Goal: Task Accomplishment & Management: Use online tool/utility

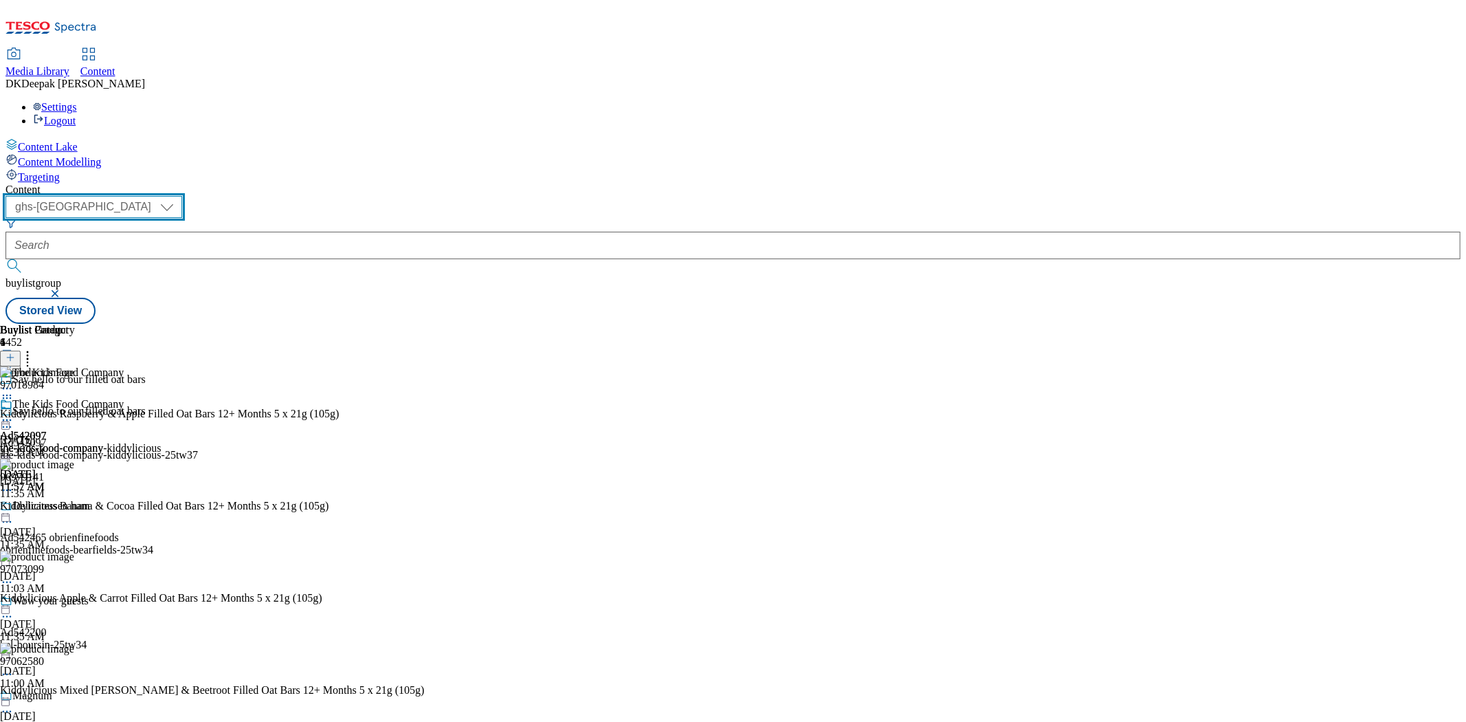
click at [182, 196] on select "ghs-roi ghs-[GEOGRAPHIC_DATA]" at bounding box center [93, 207] width 177 height 22
select select "ghs-roi"
click at [179, 196] on select "ghs-roi ghs-[GEOGRAPHIC_DATA]" at bounding box center [93, 207] width 177 height 22
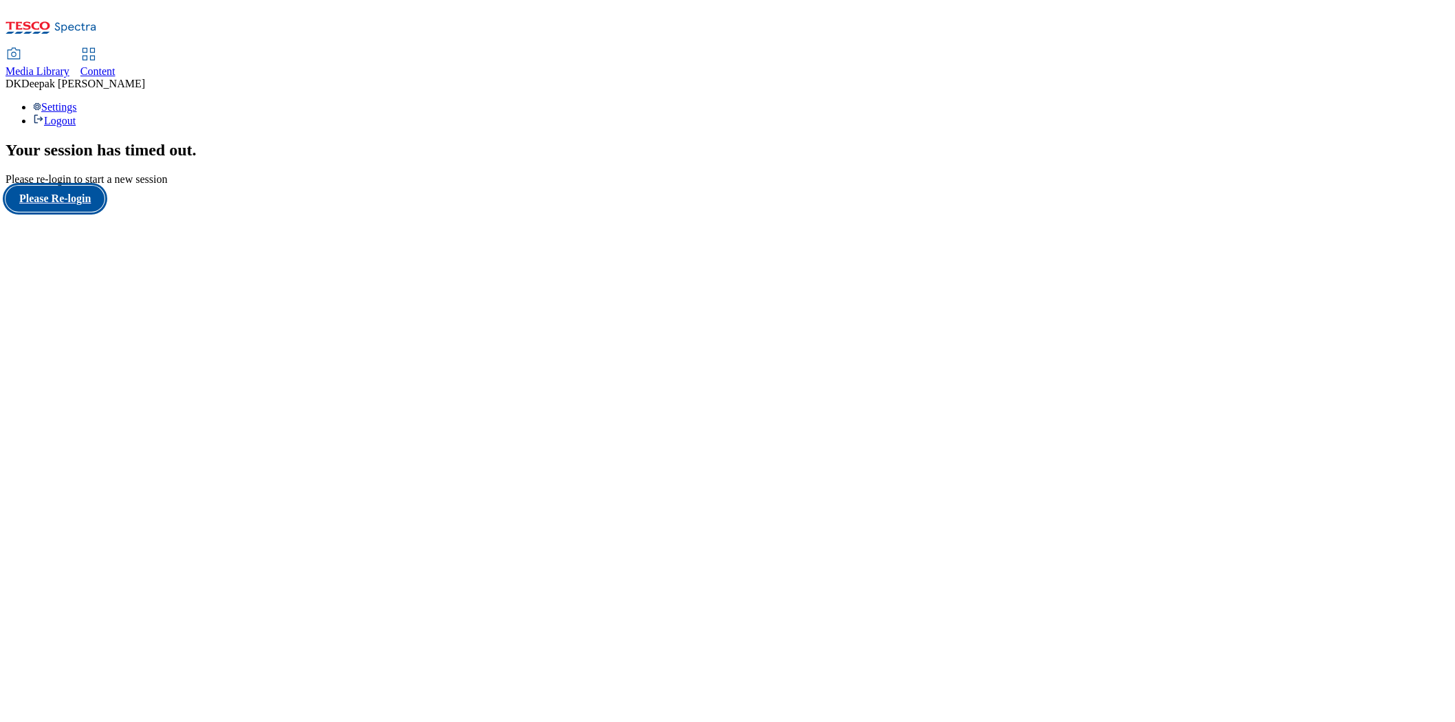
click at [84, 212] on button "Please Re-login" at bounding box center [54, 199] width 99 height 26
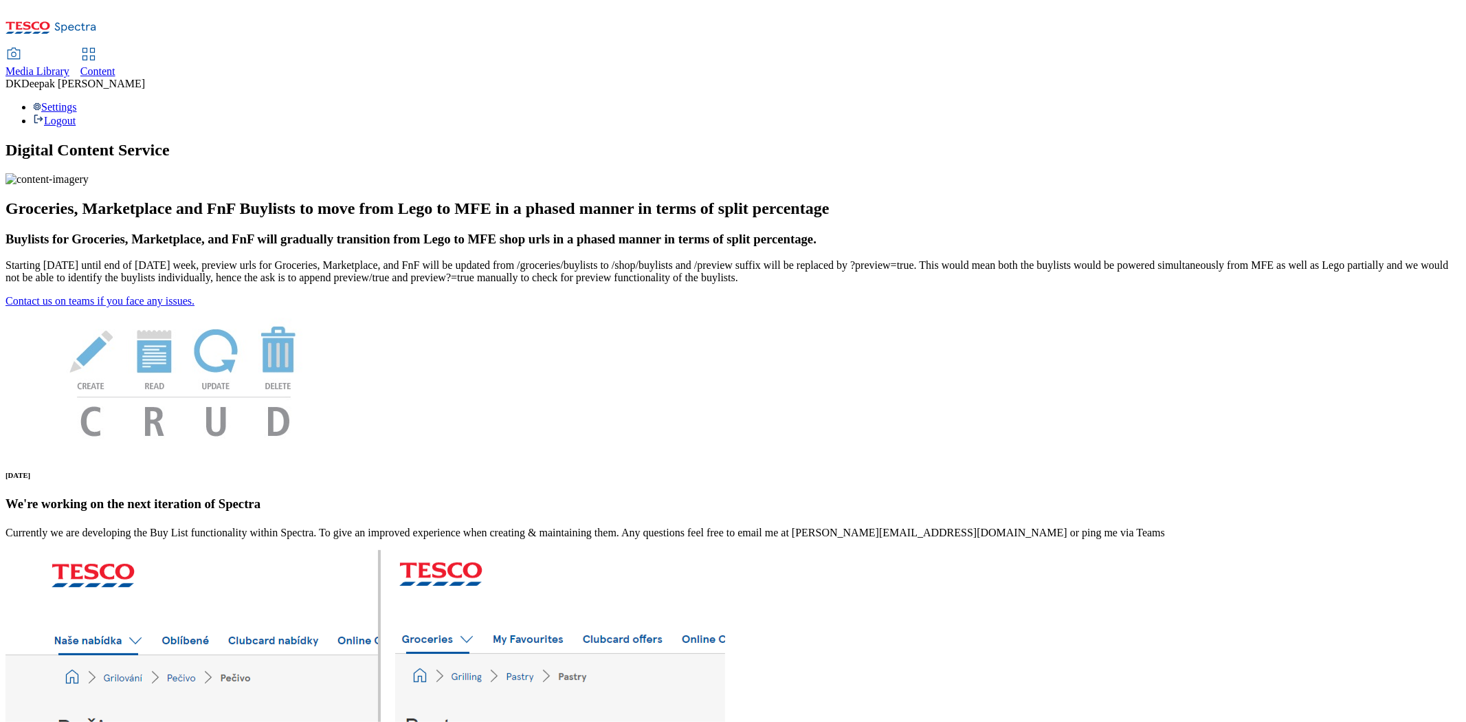
click at [115, 65] on span "Content" at bounding box center [97, 71] width 35 height 12
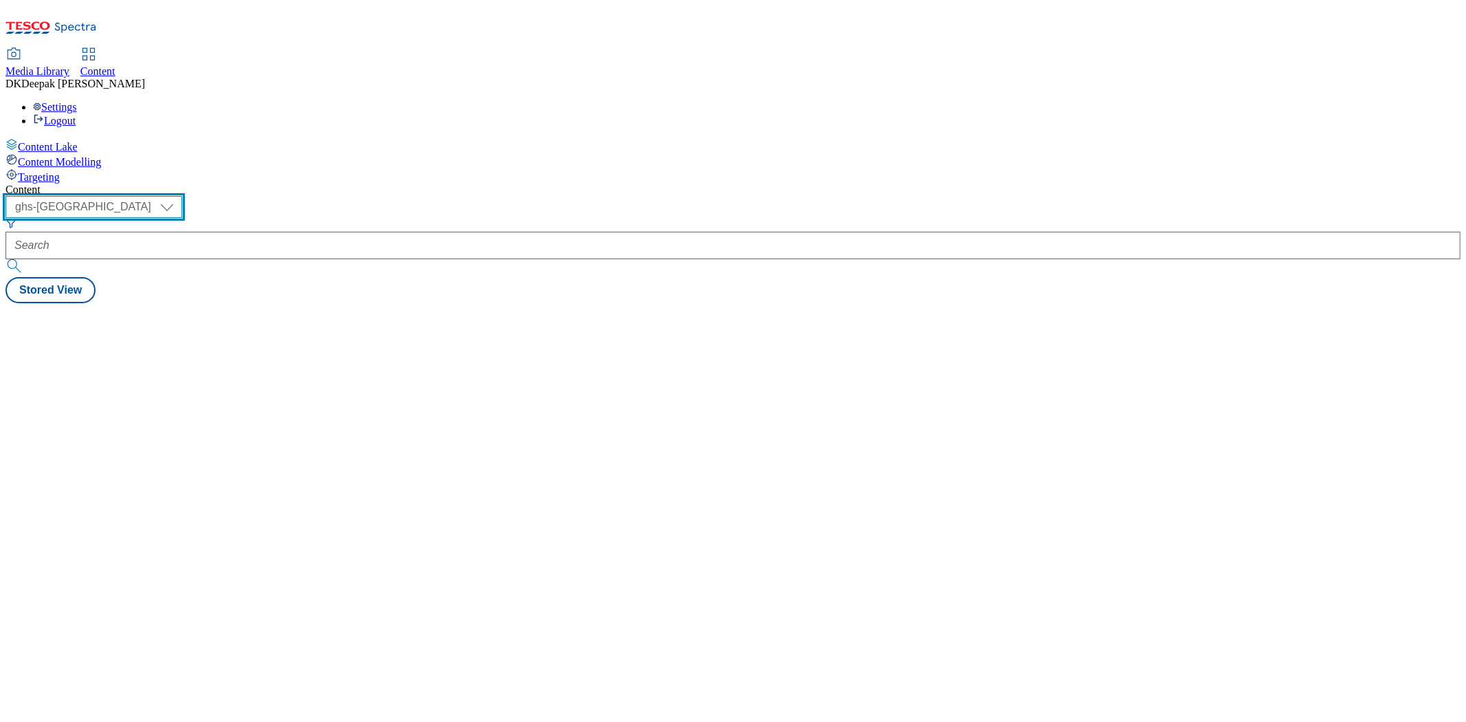
click at [182, 196] on select "ghs-roi ghs-[GEOGRAPHIC_DATA]" at bounding box center [93, 207] width 177 height 22
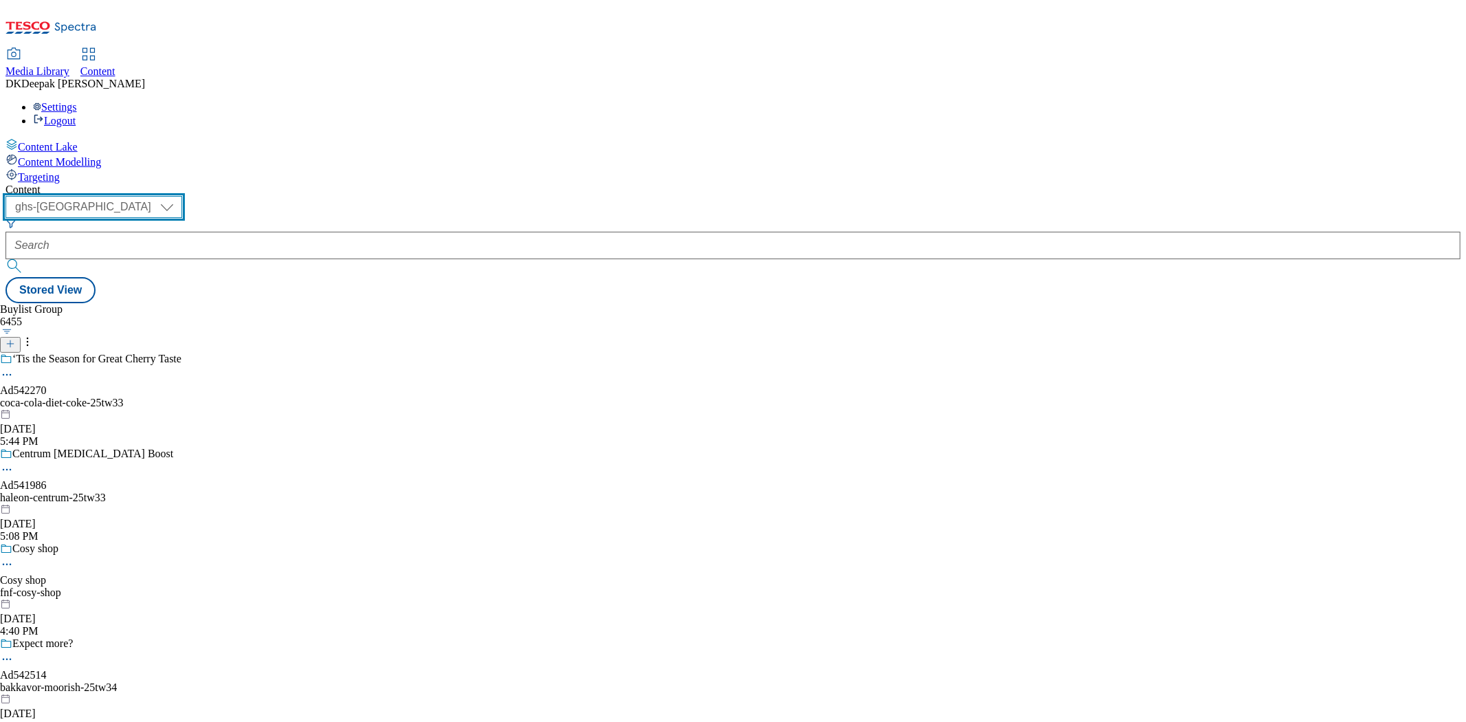
select select "ghs-roi"
click at [179, 196] on select "ghs-roi ghs-[GEOGRAPHIC_DATA]" at bounding box center [93, 207] width 177 height 22
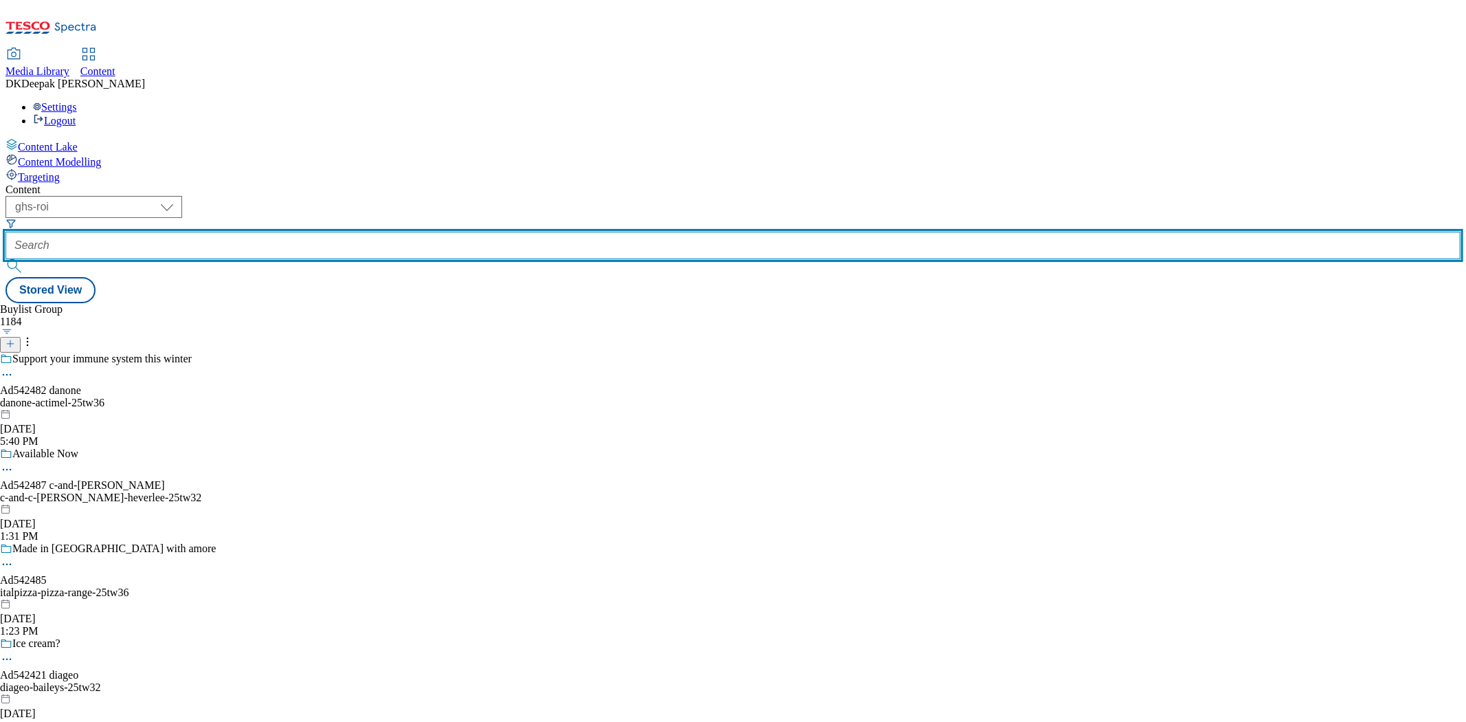
click at [320, 232] on input "text" at bounding box center [732, 245] width 1455 height 27
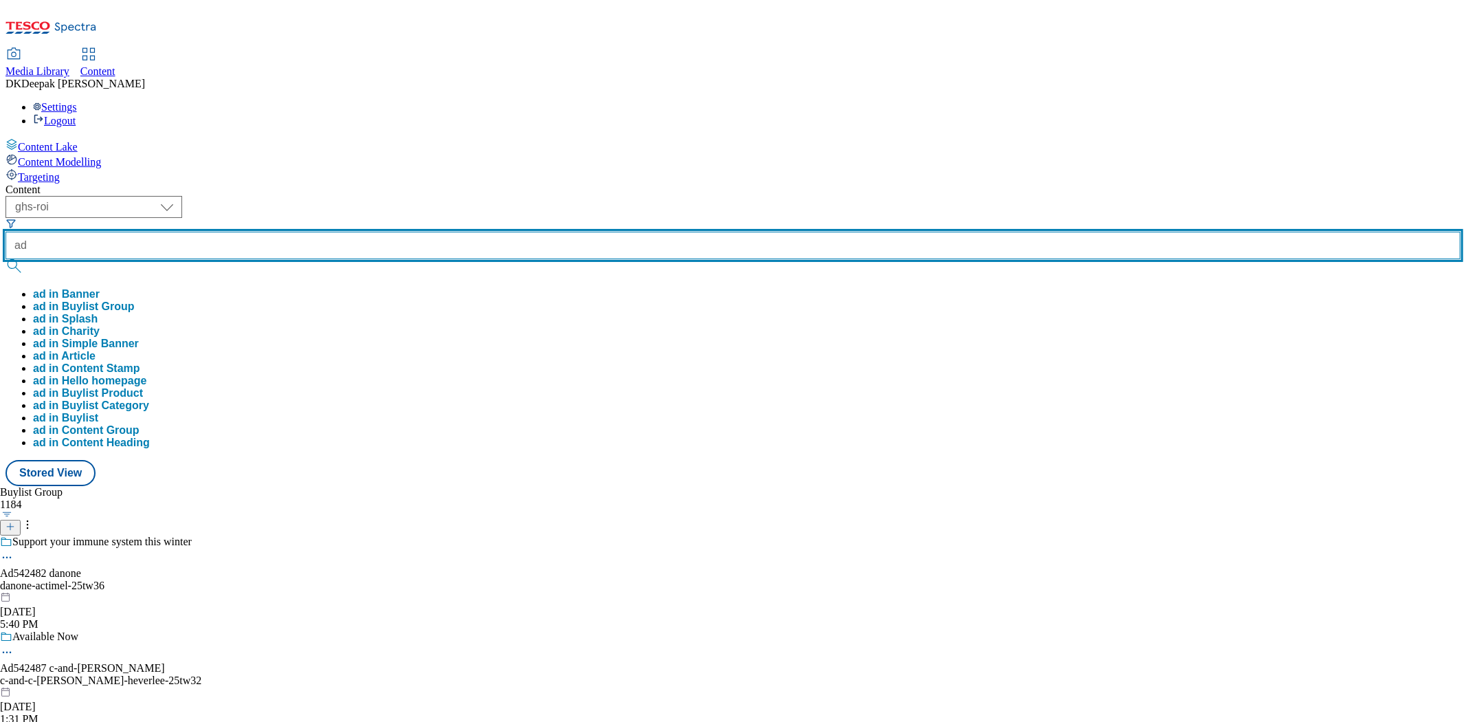
paste input "542482"
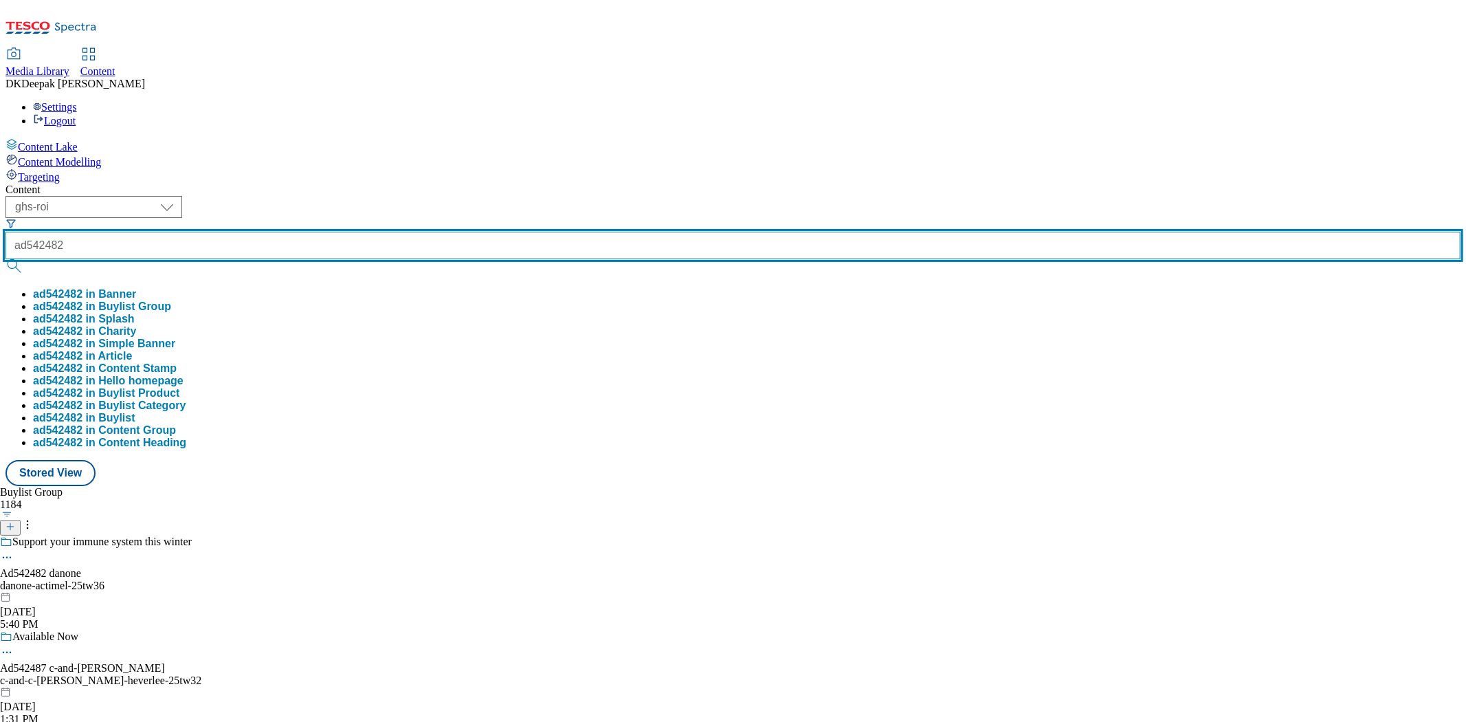
type input "ad542482"
click at [5, 259] on button "submit" at bounding box center [14, 266] width 19 height 14
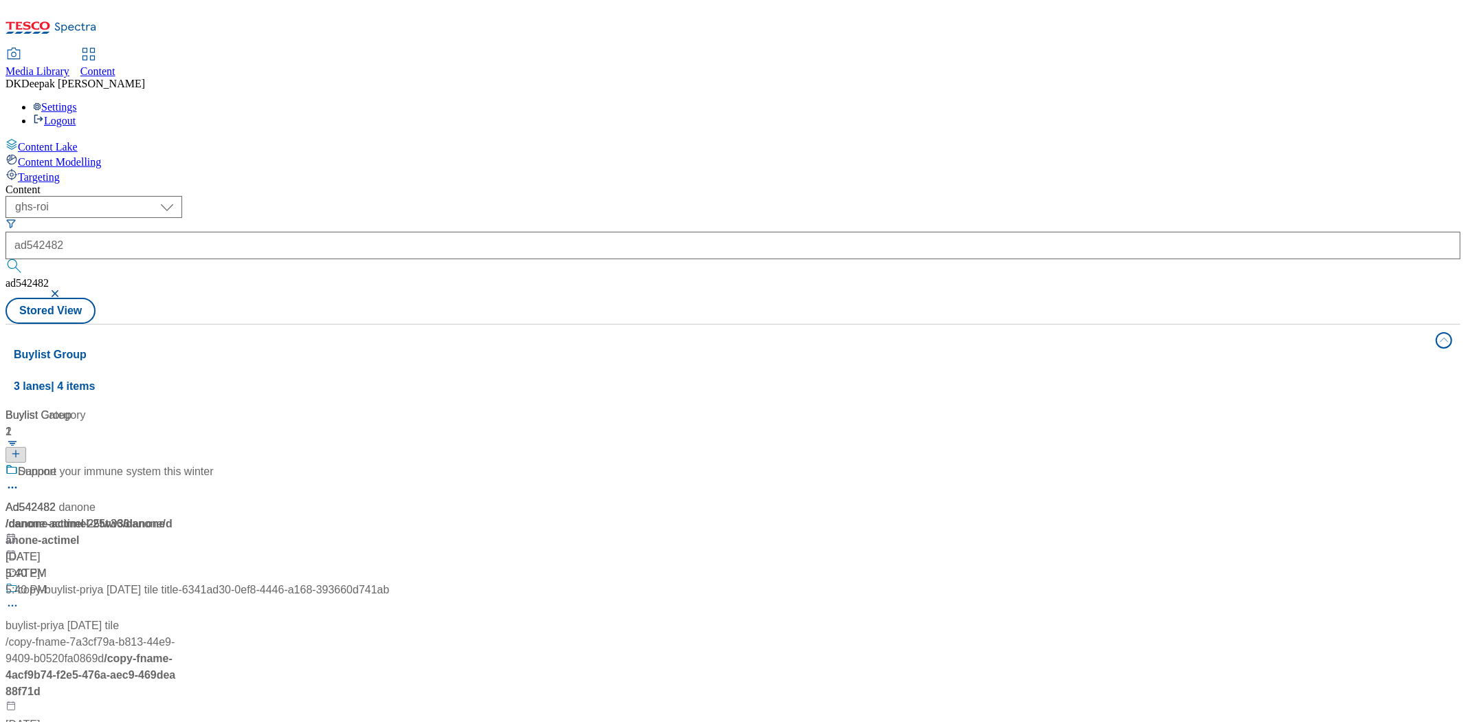
drag, startPoint x: 31, startPoint y: 421, endPoint x: 210, endPoint y: 384, distance: 183.2
click at [31, 184] on div "Content Lake Content Modelling Targeting" at bounding box center [732, 160] width 1455 height 45
click at [382, 463] on div "Ad542482 / danone-actimel-25tw36 / danone Oct 7, 2025 5:40 PM" at bounding box center [197, 522] width 384 height 118
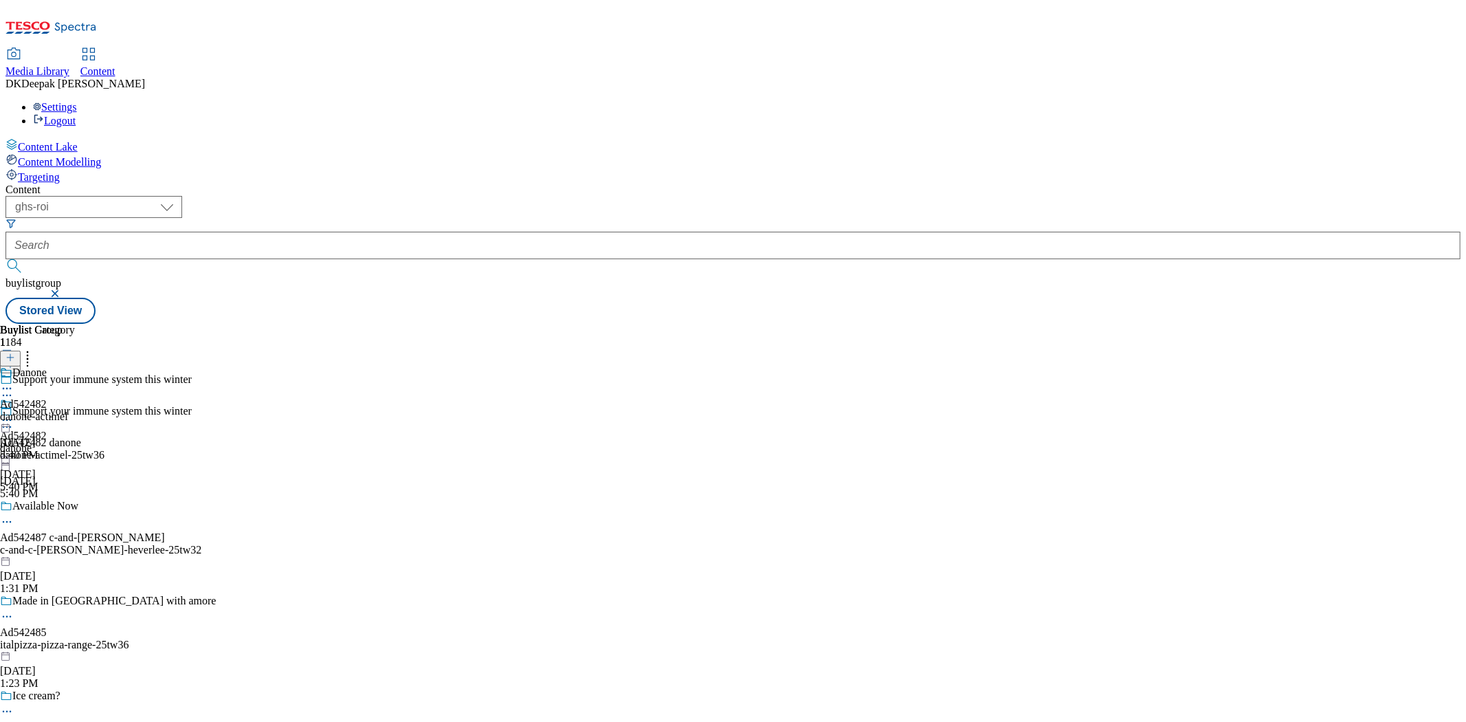
click at [14, 420] on icon at bounding box center [7, 427] width 14 height 14
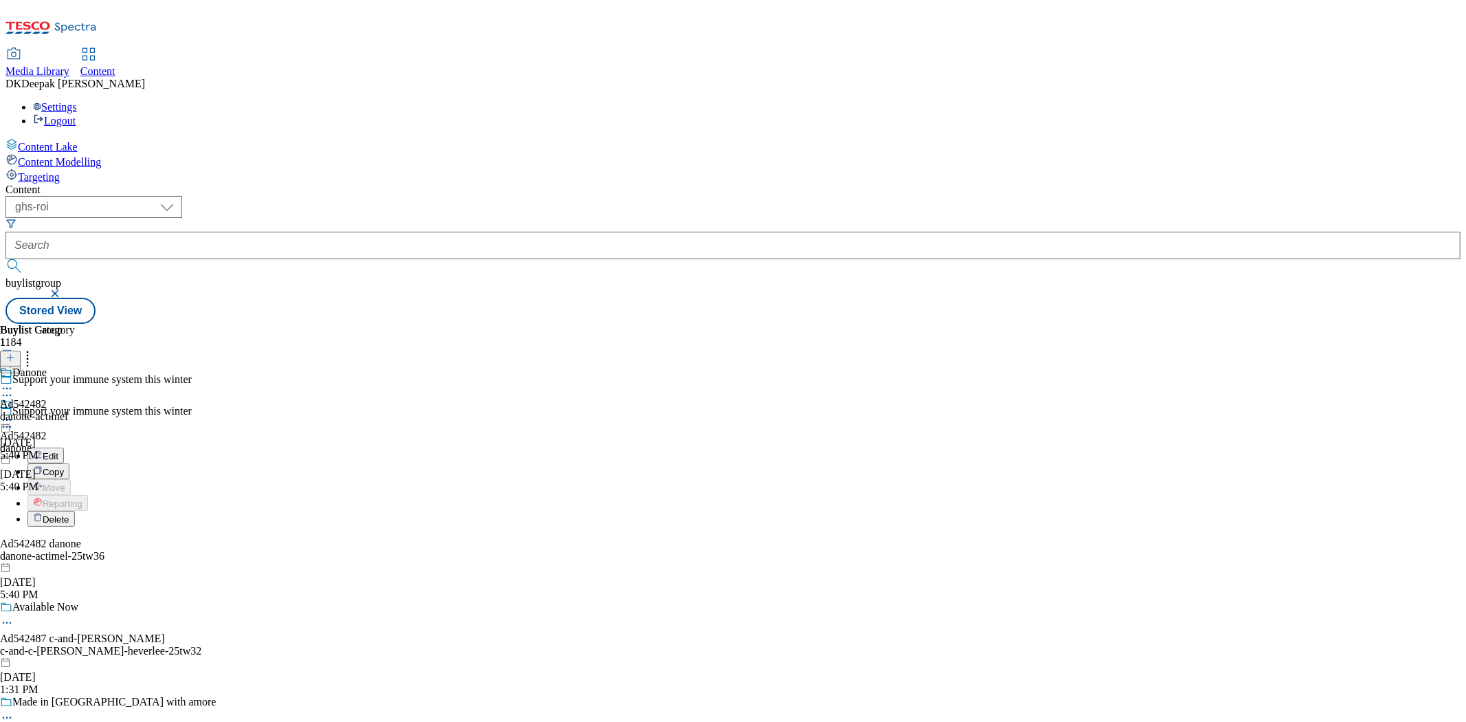
click at [64, 448] on button "Edit" at bounding box center [45, 456] width 36 height 16
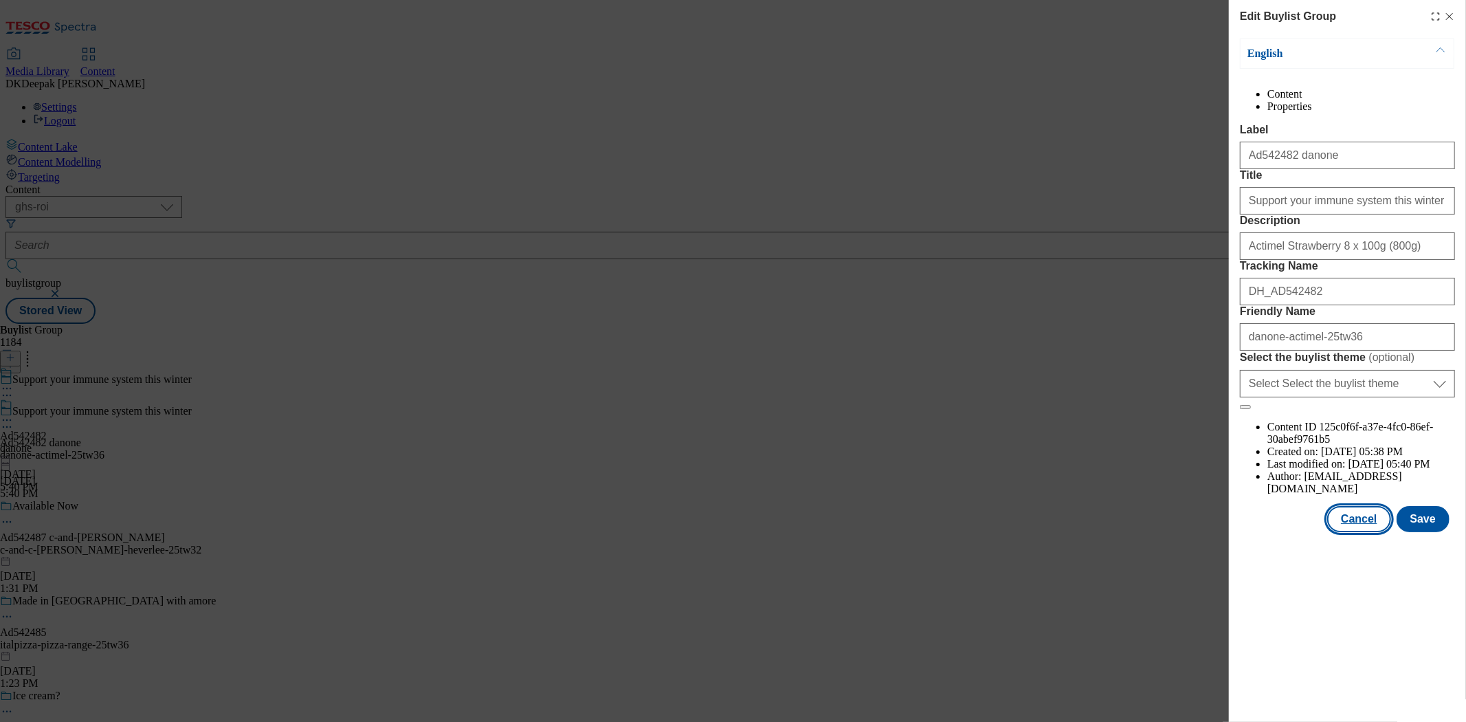
click at [1366, 532] on button "Cancel" at bounding box center [1359, 519] width 63 height 26
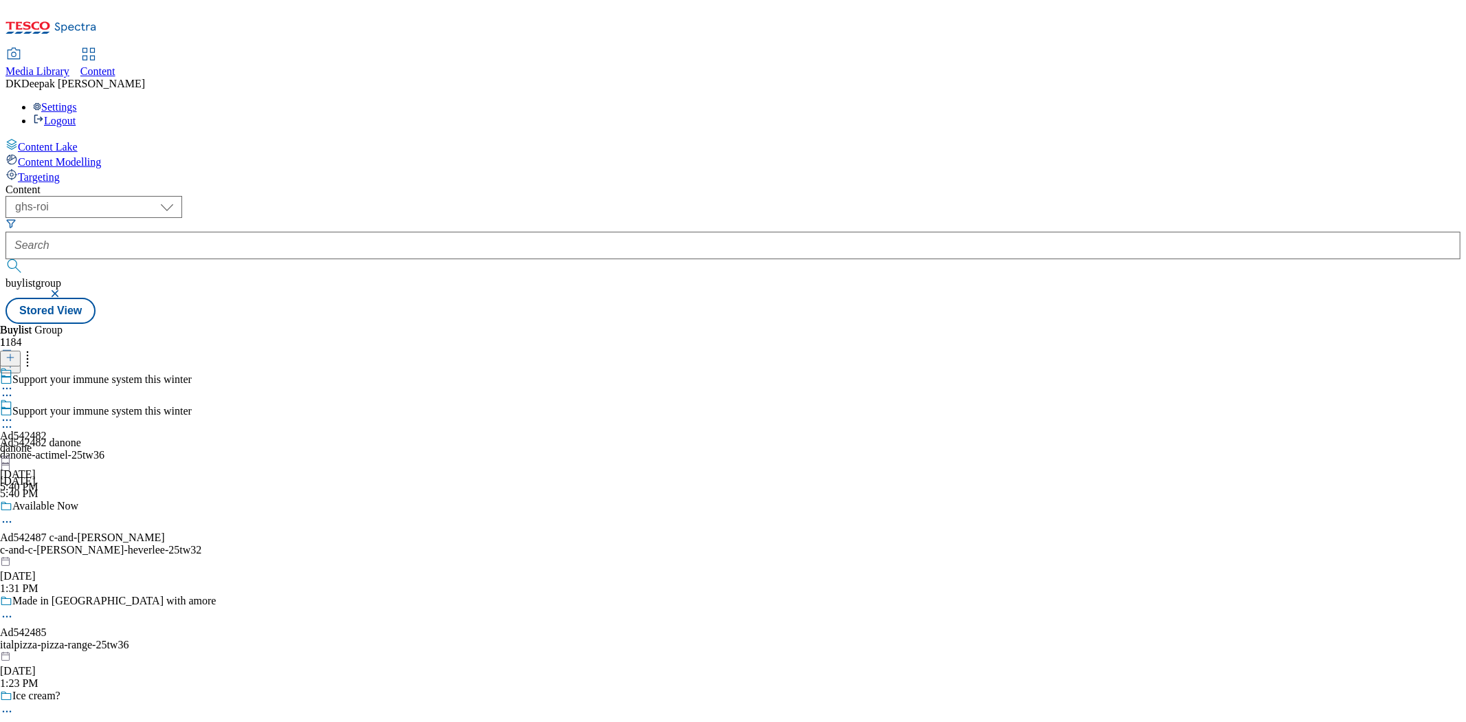
click at [47, 442] on div "danone" at bounding box center [23, 448] width 47 height 12
click at [14, 382] on icon at bounding box center [7, 389] width 14 height 14
click at [64, 409] on button "Edit" at bounding box center [45, 417] width 36 height 16
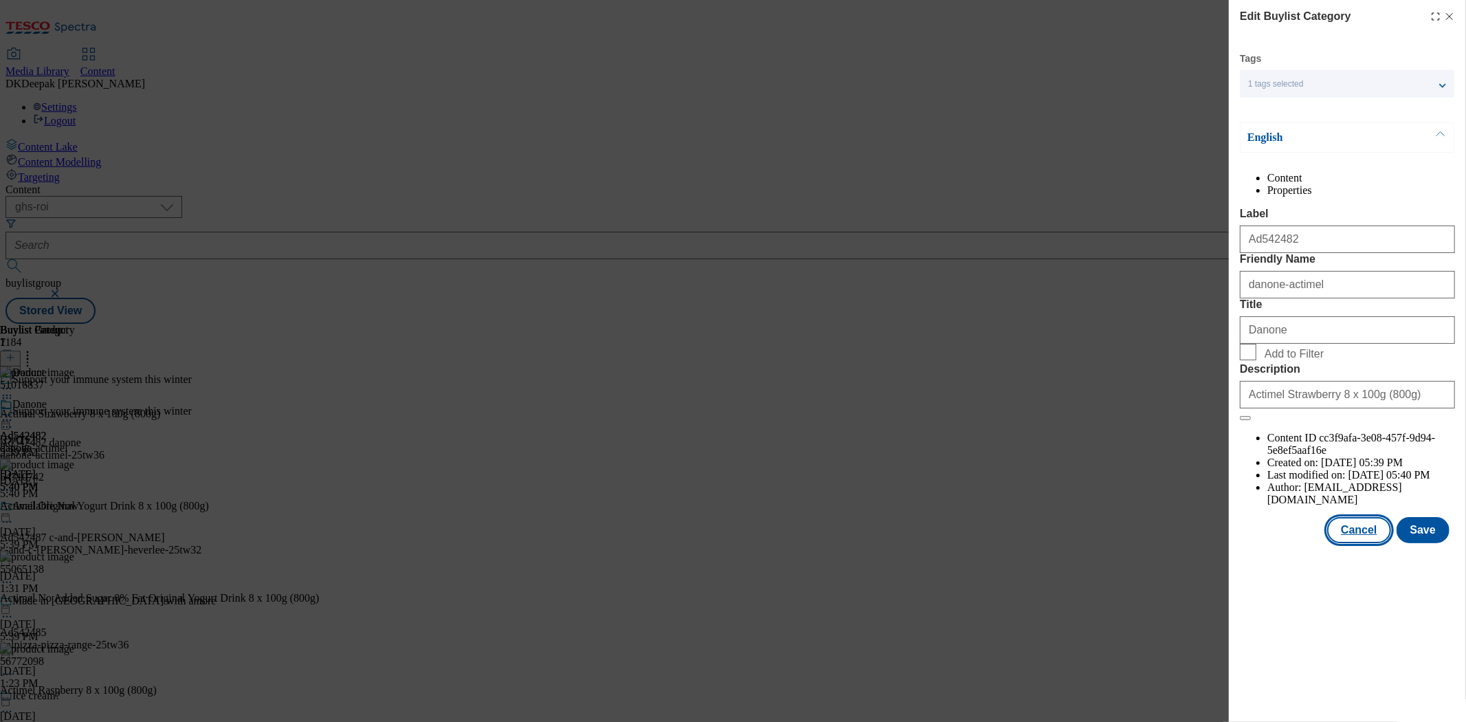
click at [1373, 543] on button "Cancel" at bounding box center [1359, 530] width 63 height 26
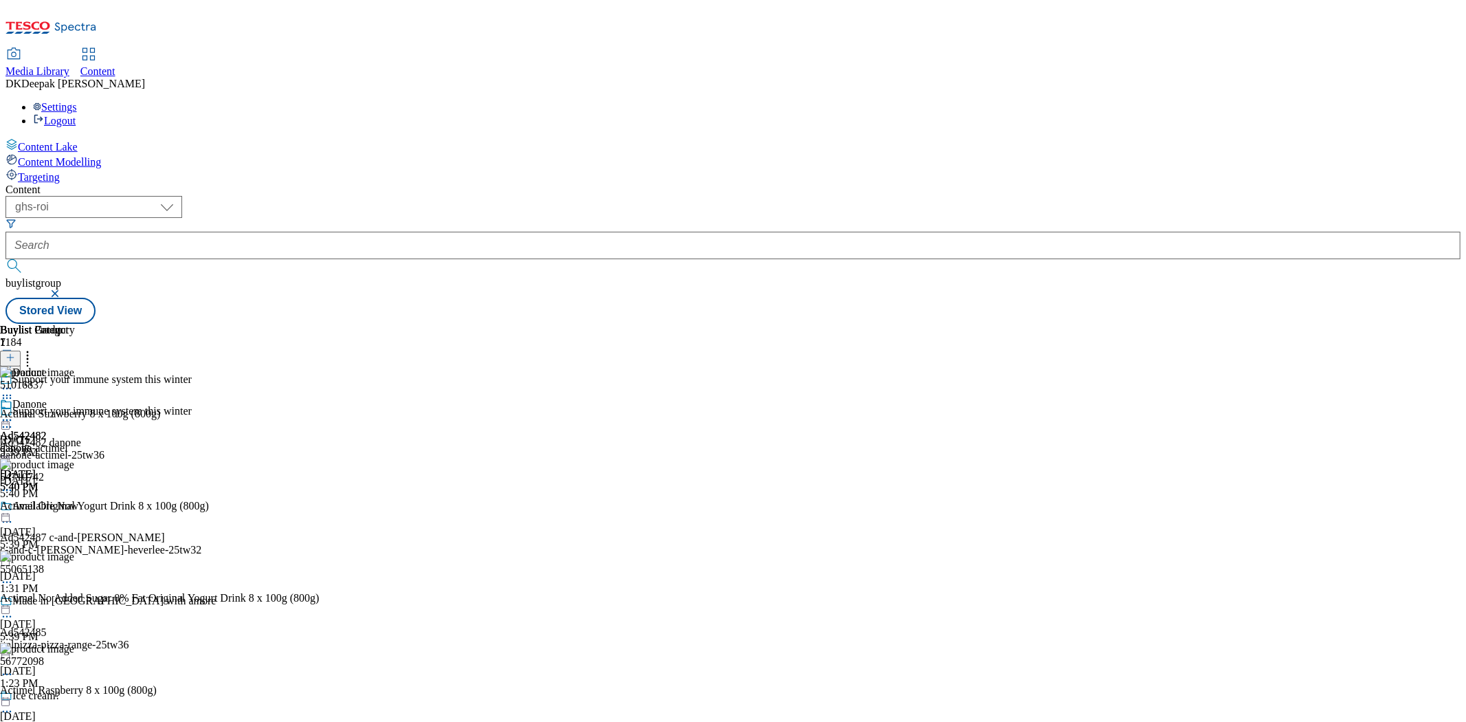
click at [14, 413] on icon at bounding box center [7, 420] width 14 height 14
click at [114, 539] on span "Open Preview Url" at bounding box center [78, 544] width 71 height 10
